Goal: Transaction & Acquisition: Book appointment/travel/reservation

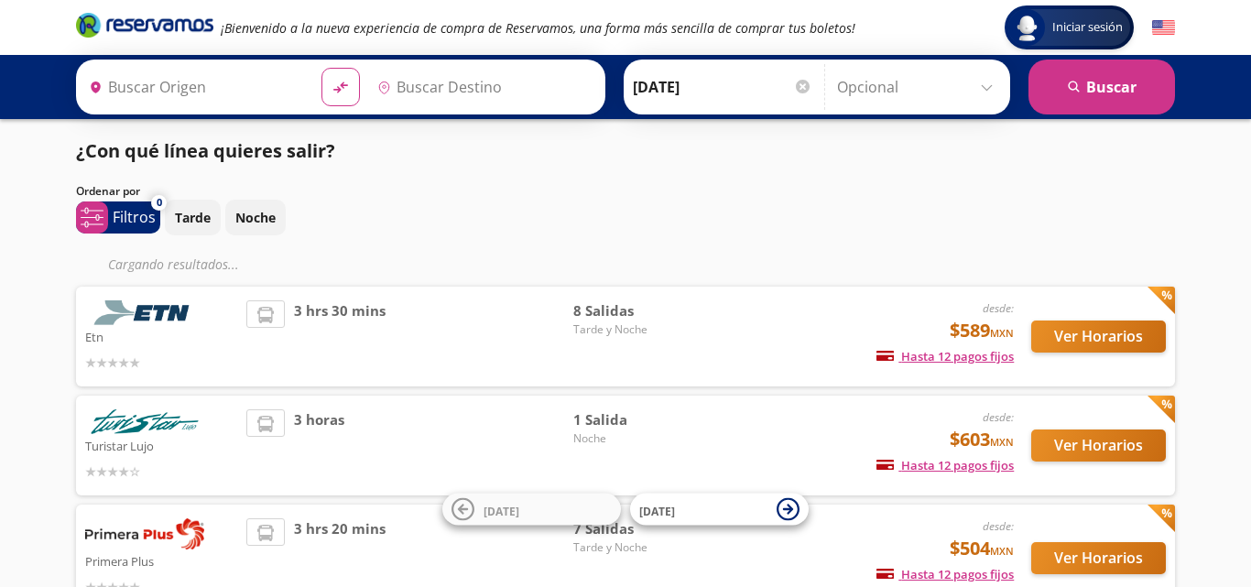
type input "Colima, Colima"
type input "[GEOGRAPHIC_DATA], [GEOGRAPHIC_DATA]"
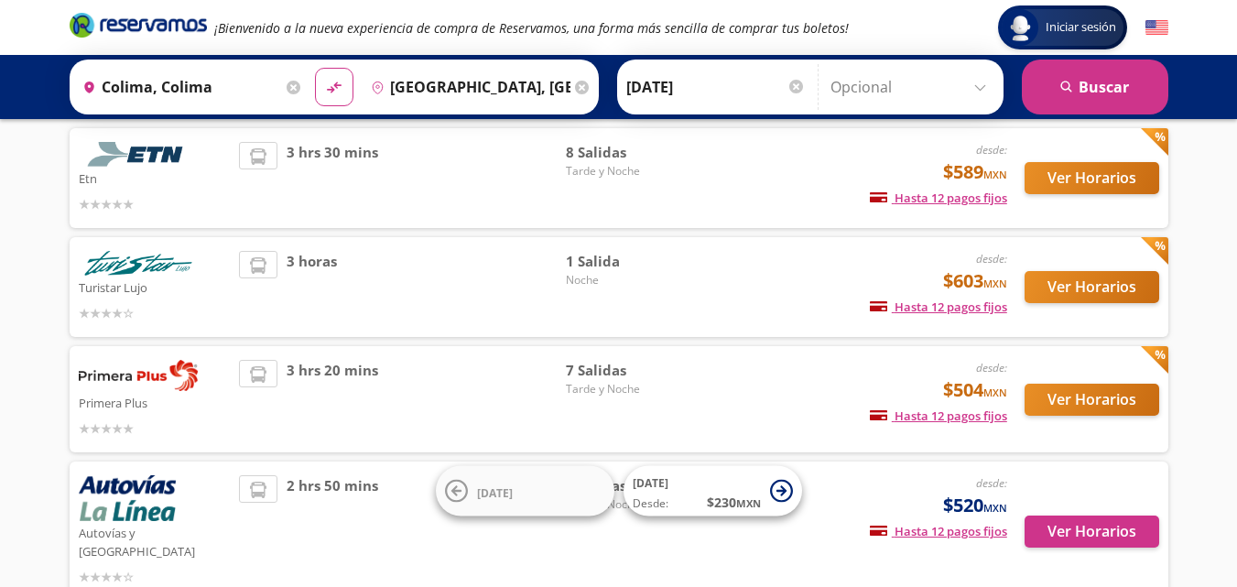
scroll to position [92, 0]
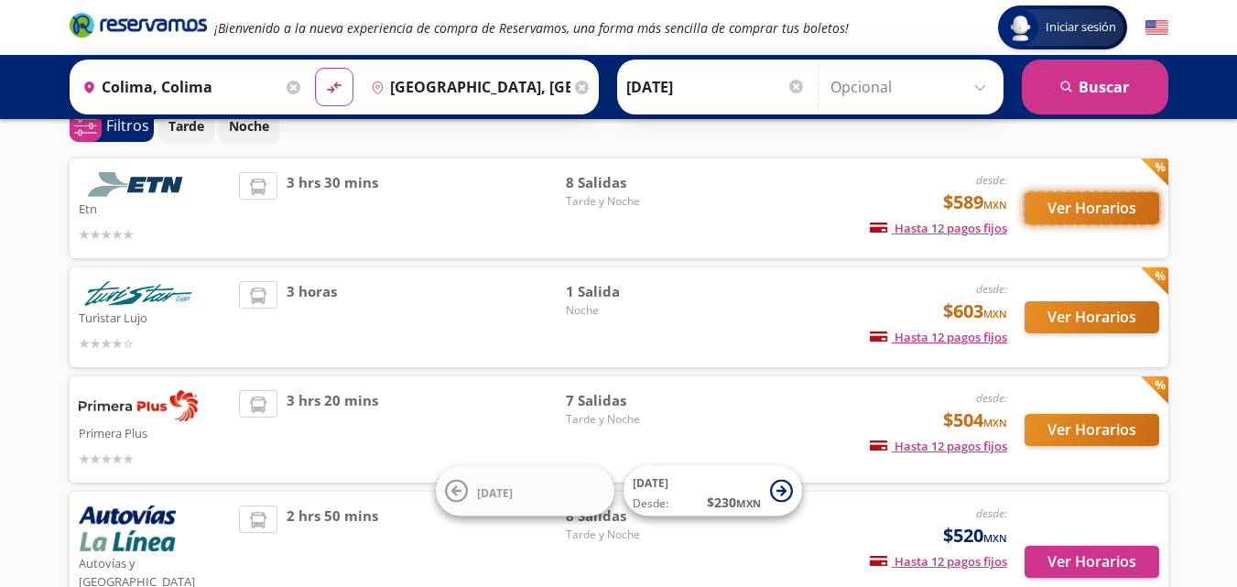
click at [1094, 216] on button "Ver Horarios" at bounding box center [1092, 208] width 135 height 32
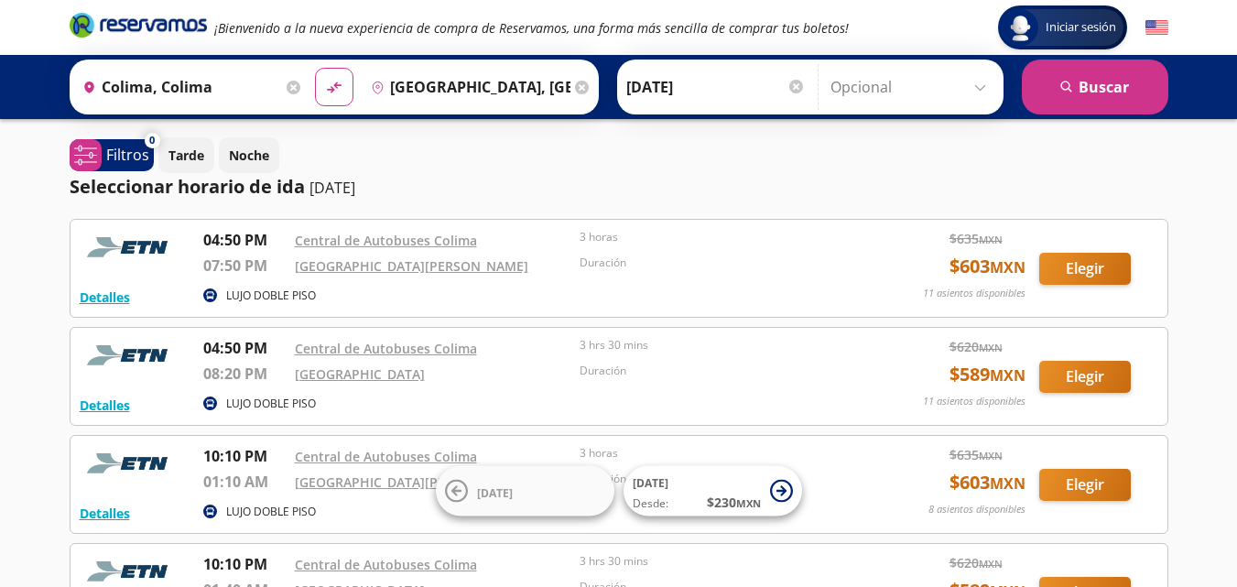
scroll to position [92, 0]
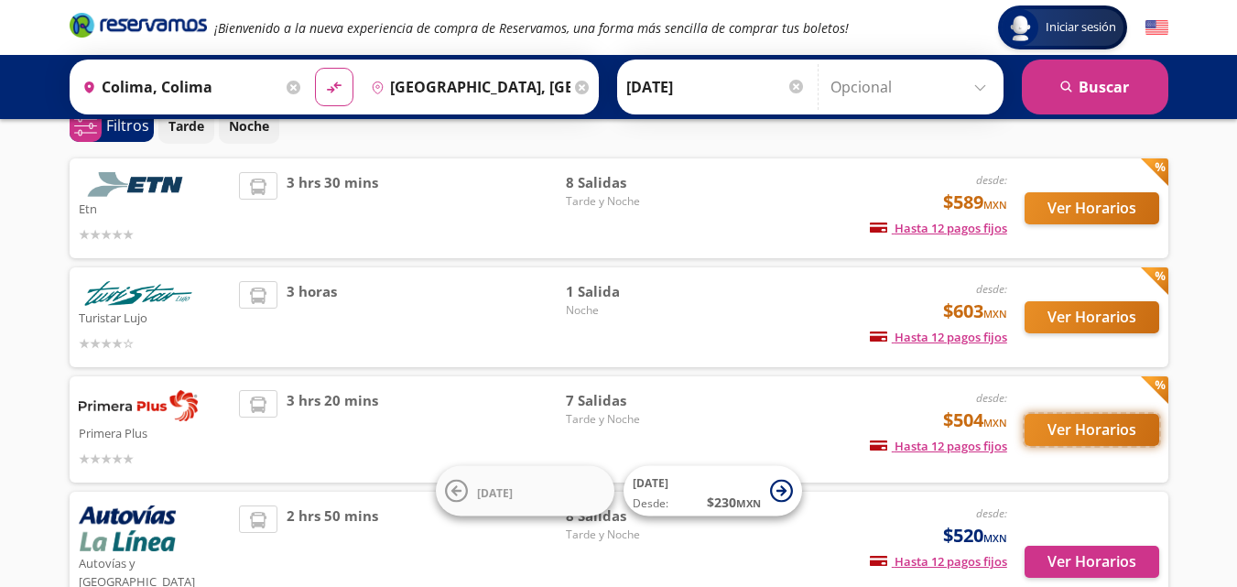
click at [1053, 440] on button "Ver Horarios" at bounding box center [1092, 430] width 135 height 32
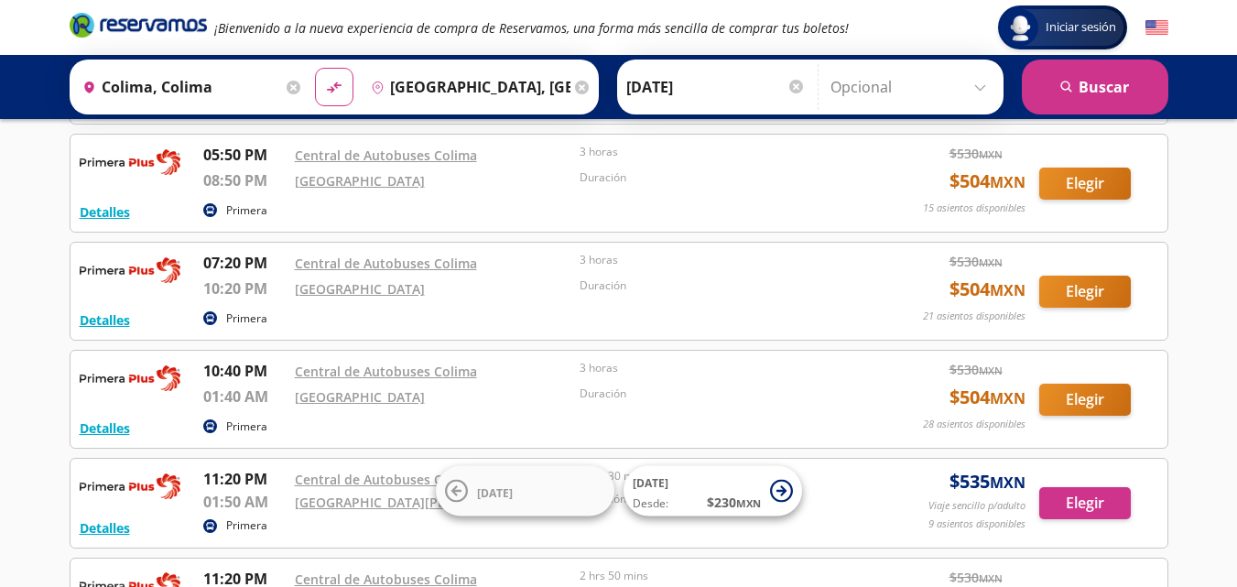
scroll to position [366, 0]
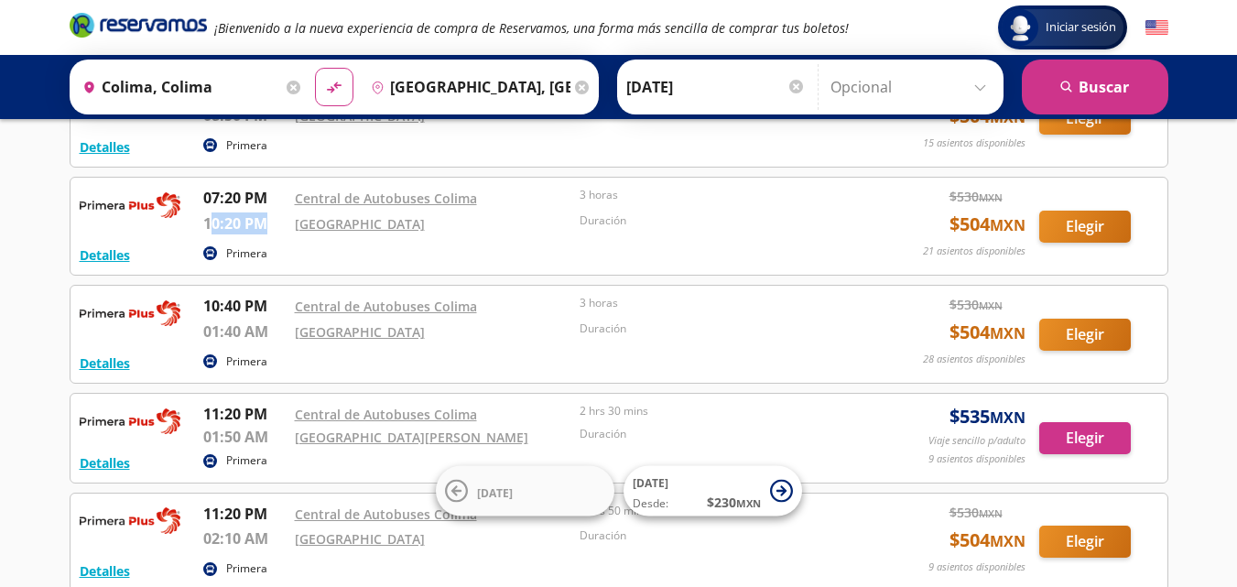
drag, startPoint x: 212, startPoint y: 229, endPoint x: 276, endPoint y: 221, distance: 64.6
click at [276, 221] on p "10:20 PM" at bounding box center [244, 223] width 82 height 22
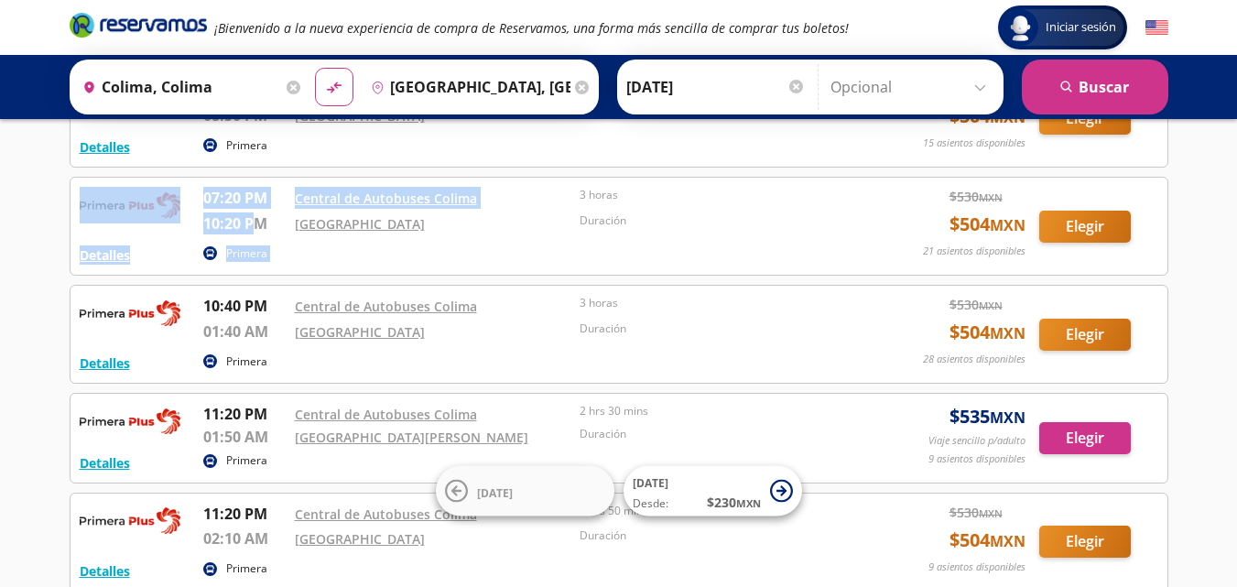
drag, startPoint x: 259, startPoint y: 224, endPoint x: 193, endPoint y: 228, distance: 66.0
click at [193, 228] on div "Detalles Primera 07:20 PM Central de Autobuses Colima 10:20 PM Central Nueva 3 …" at bounding box center [619, 226] width 1079 height 79
click at [234, 229] on p "10:20 PM" at bounding box center [244, 223] width 82 height 22
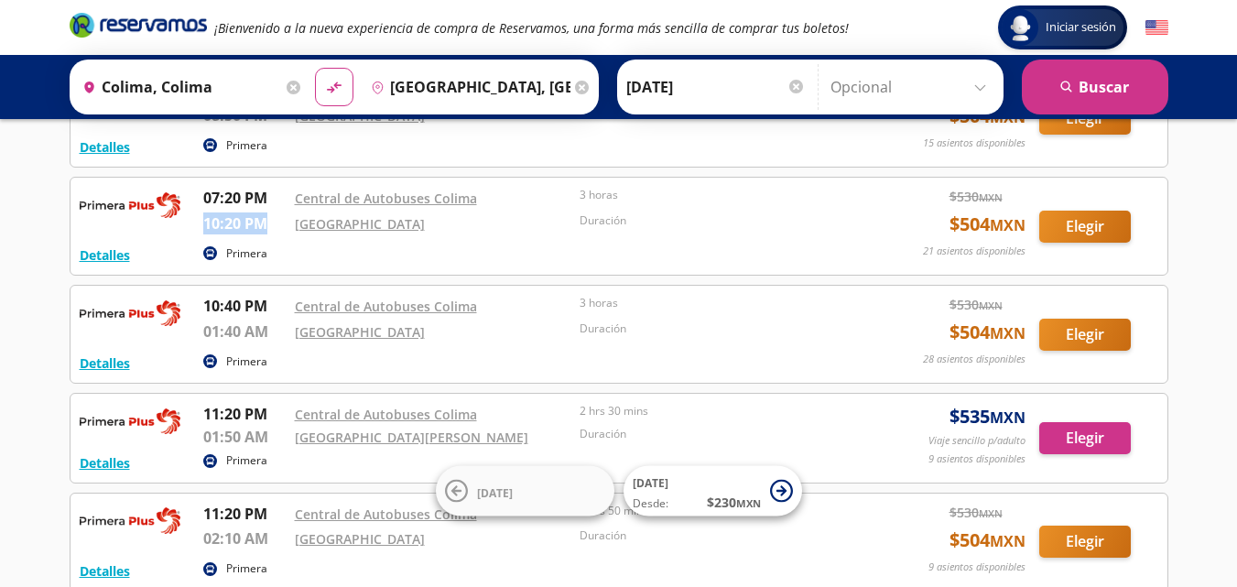
drag, startPoint x: 266, startPoint y: 220, endPoint x: 204, endPoint y: 223, distance: 61.5
click at [204, 223] on p "10:20 PM" at bounding box center [244, 223] width 82 height 22
